Goal: Information Seeking & Learning: Learn about a topic

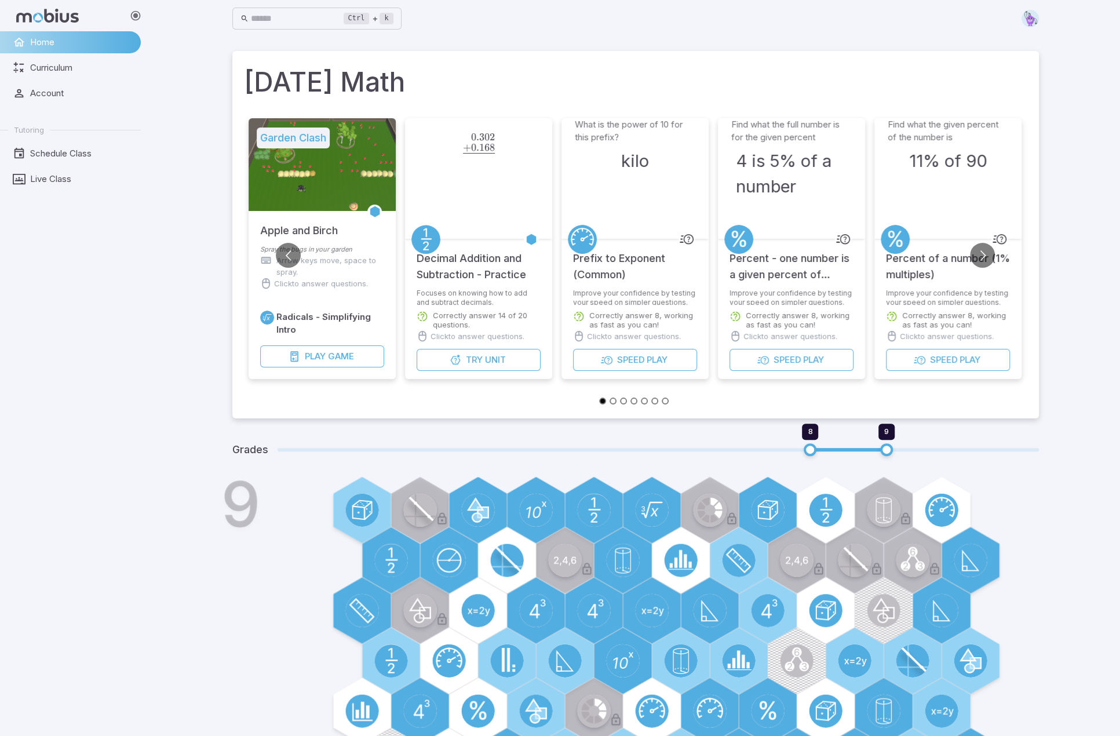
click at [166, 207] on div "Ctrl + k ​ Today's Math Garden Clash Apple and Birch Spray the bugs in your gar…" at bounding box center [635, 677] width 969 height 1355
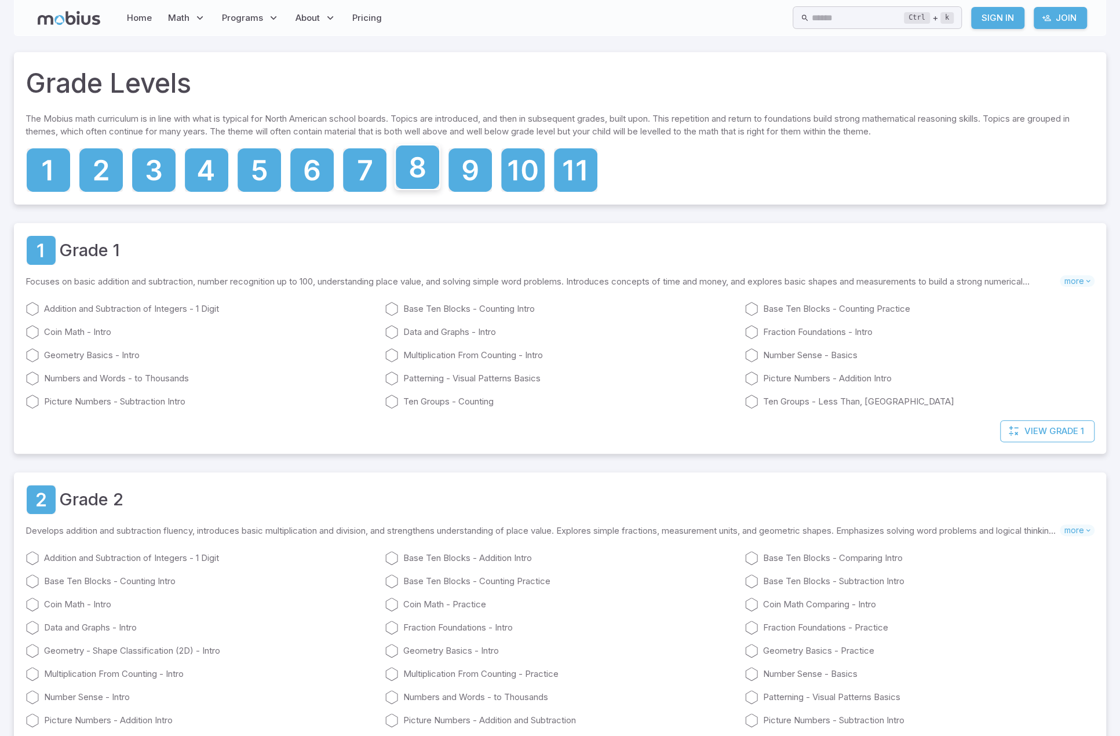
click at [424, 174] on icon at bounding box center [417, 167] width 15 height 21
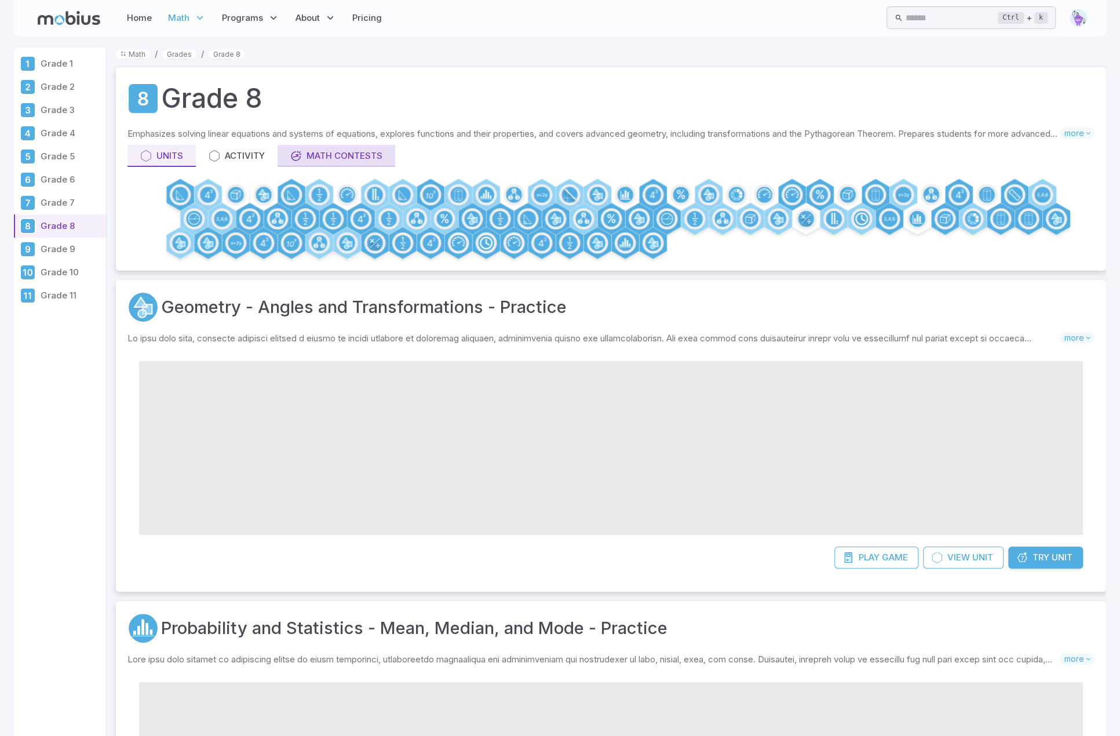
click at [328, 150] on div "Math Contests" at bounding box center [336, 156] width 92 height 13
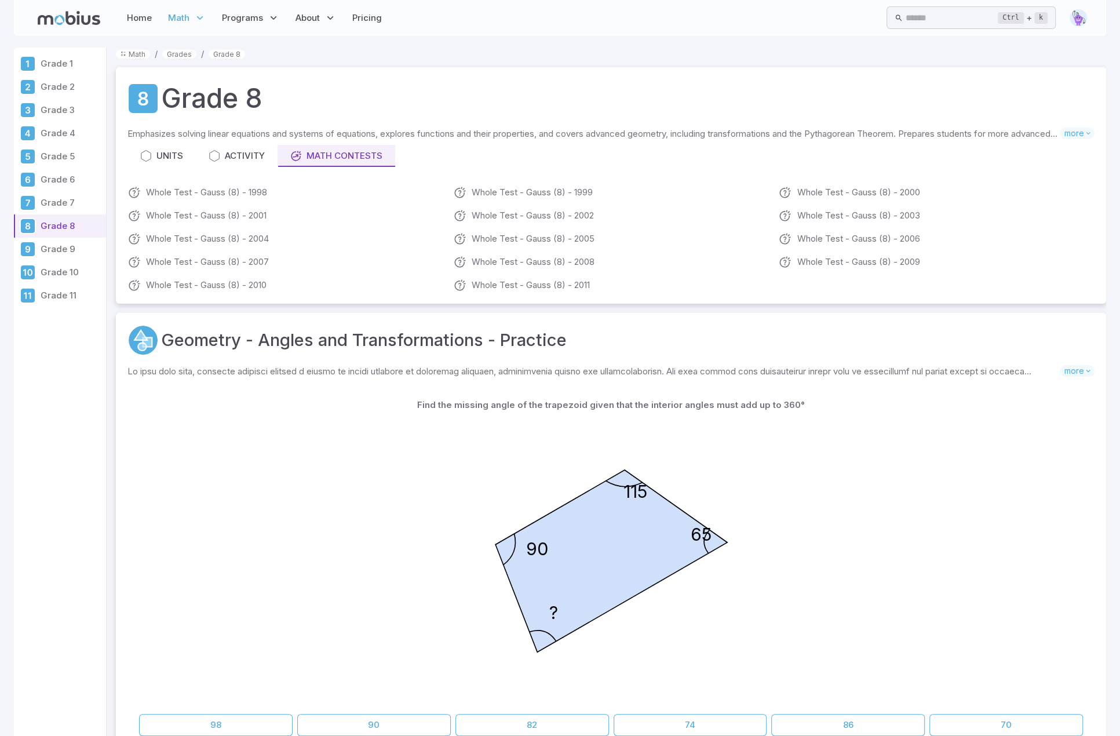
click at [61, 250] on p "Grade 9" at bounding box center [71, 249] width 61 height 13
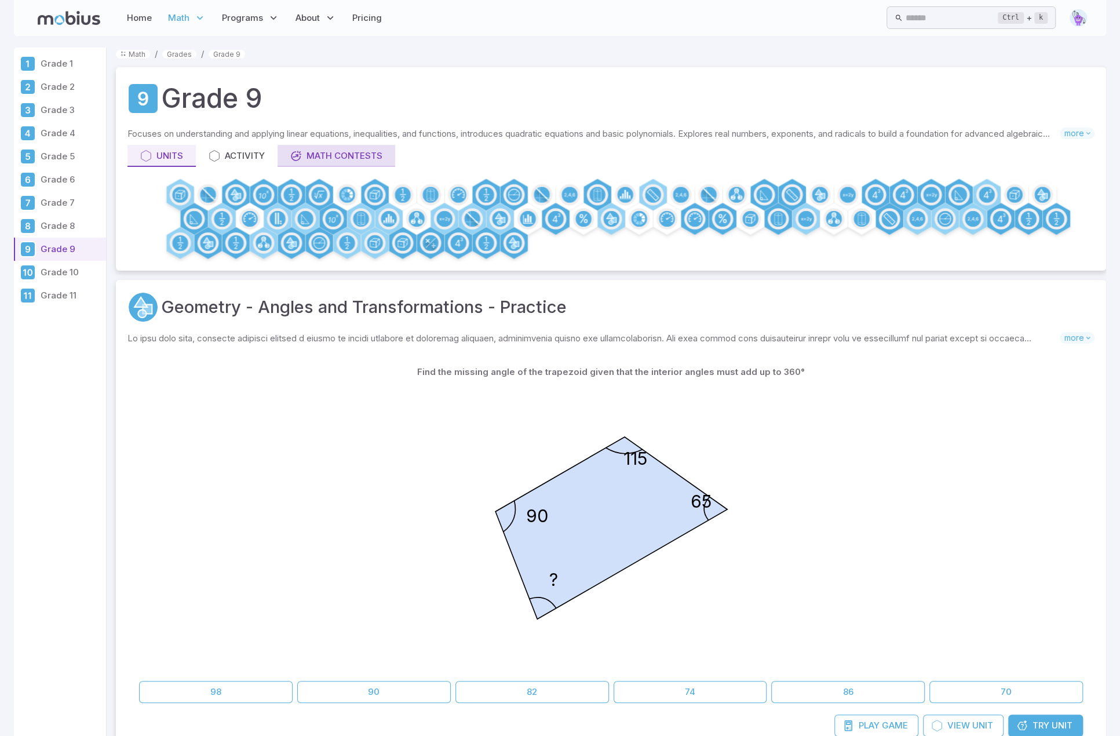
click at [314, 153] on div "Math Contests" at bounding box center [336, 156] width 92 height 13
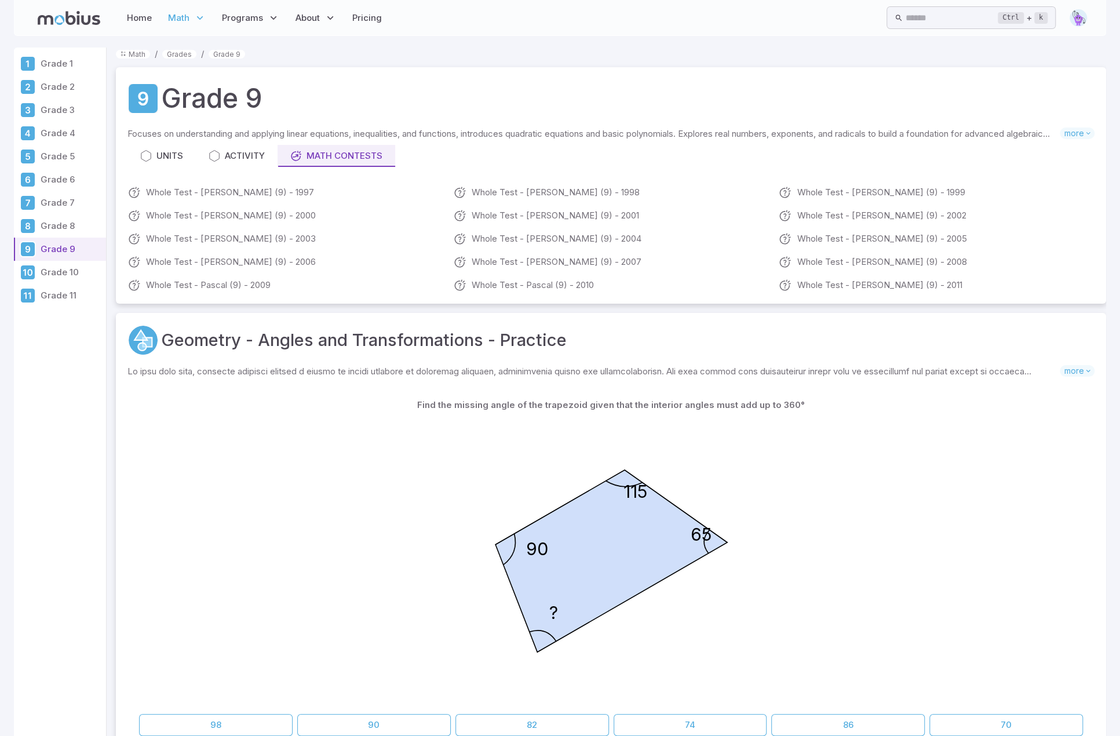
click at [41, 271] on p "Grade 10" at bounding box center [71, 272] width 61 height 13
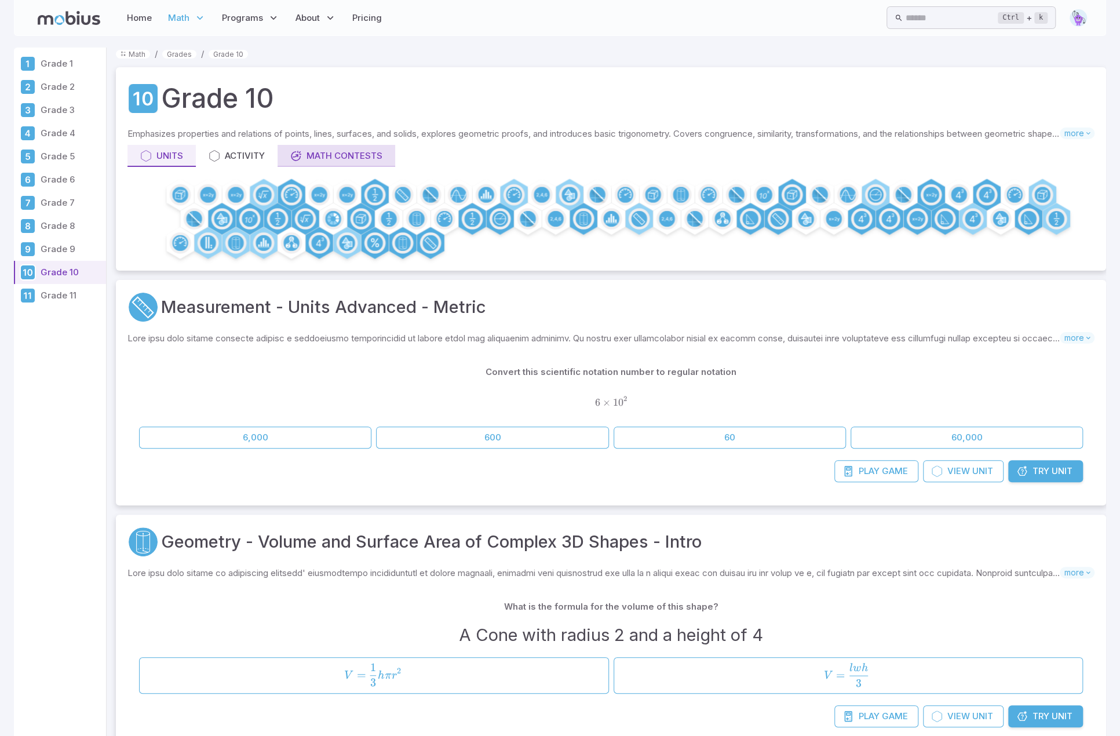
click at [325, 158] on div "Math Contests" at bounding box center [336, 156] width 92 height 13
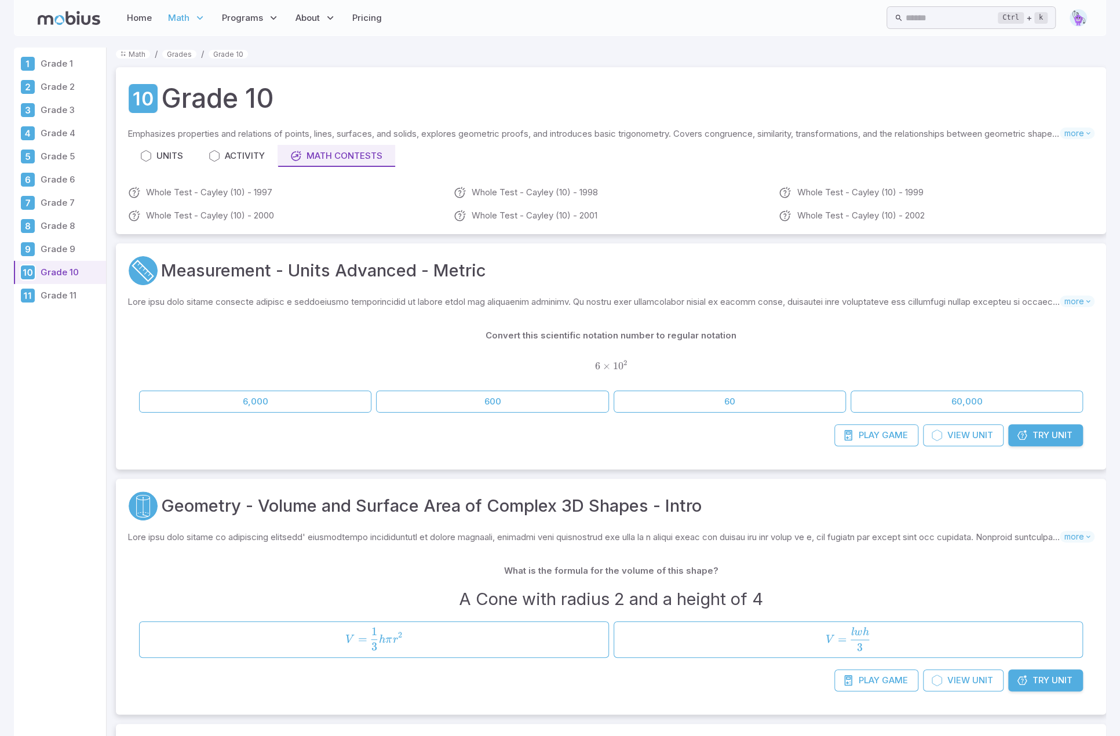
click at [60, 296] on p "Grade 11" at bounding box center [71, 295] width 61 height 13
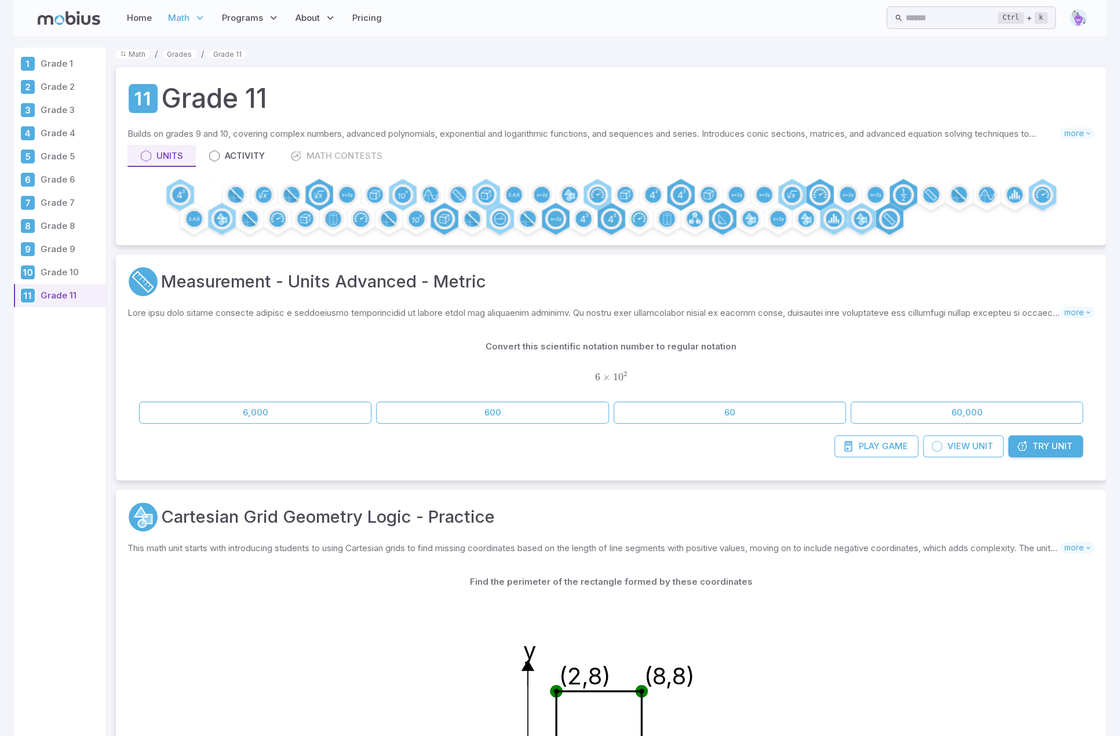
click at [347, 151] on div "Units Activity Math Contests" at bounding box center [610, 156] width 967 height 22
click at [345, 152] on div "Units Activity Math Contests" at bounding box center [610, 156] width 967 height 22
